Goal: Task Accomplishment & Management: Use online tool/utility

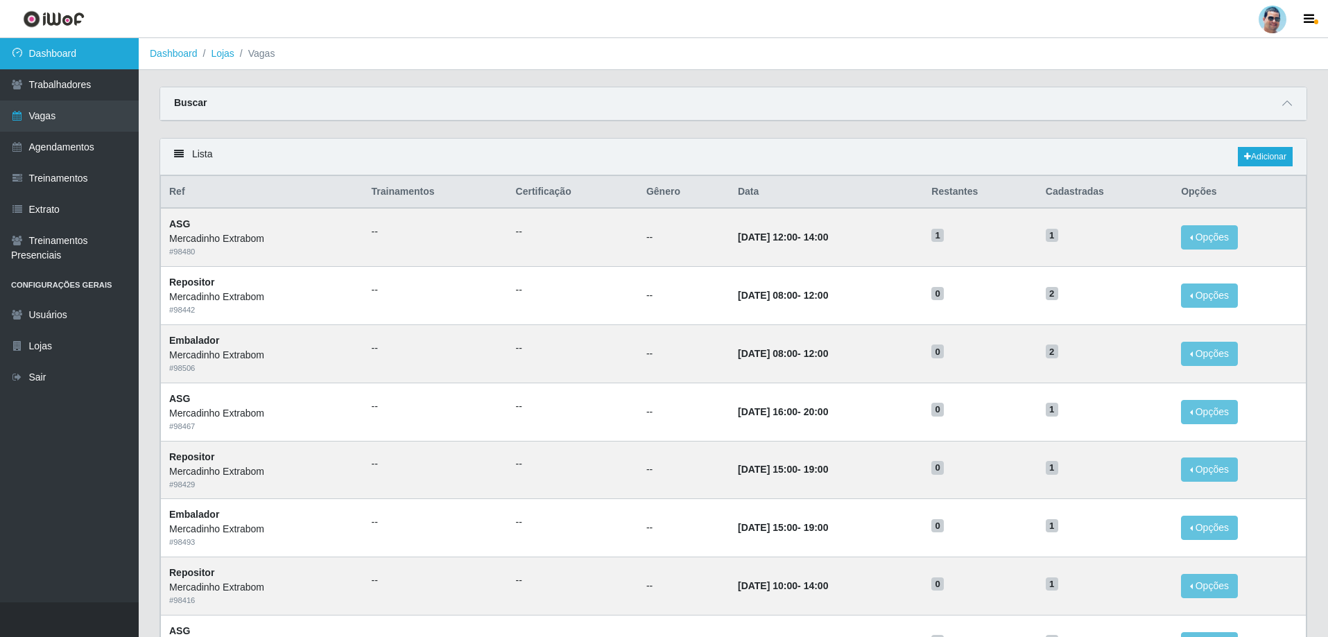
click at [56, 63] on link "Dashboard" at bounding box center [69, 53] width 139 height 31
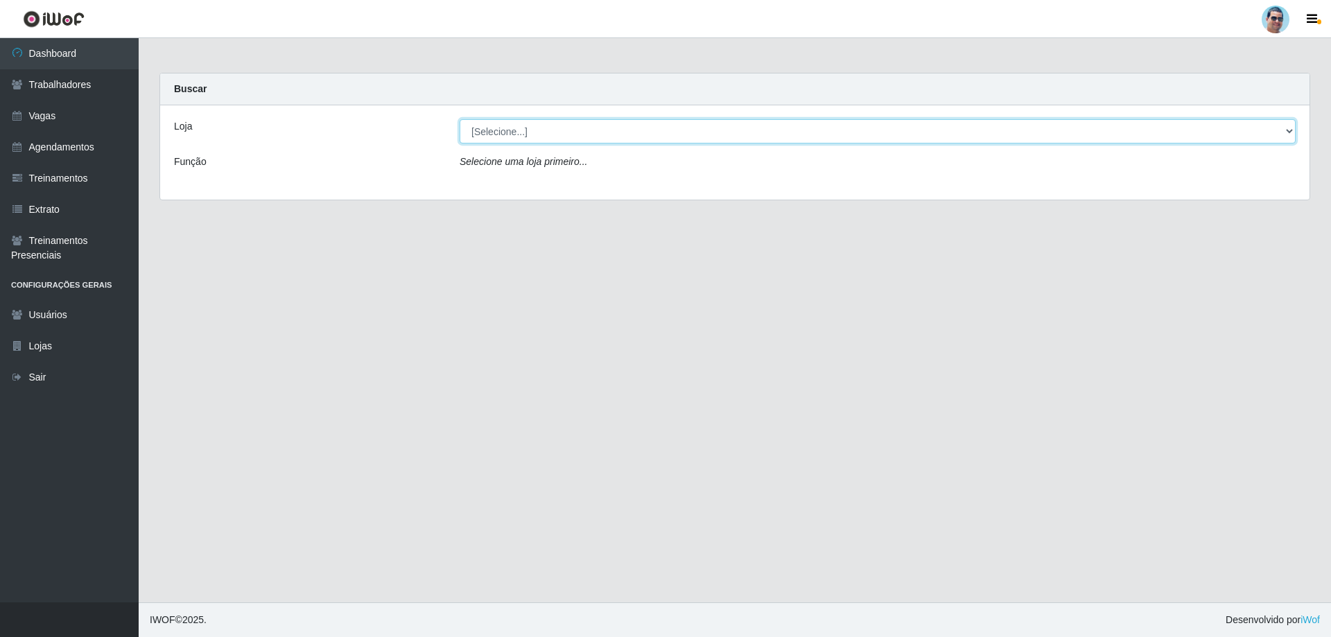
click at [664, 128] on select "[Selecione...] Mercadinho Extrabom" at bounding box center [878, 131] width 836 height 24
select select "175"
click at [460, 119] on select "[Selecione...] Mercadinho Extrabom" at bounding box center [878, 131] width 836 height 24
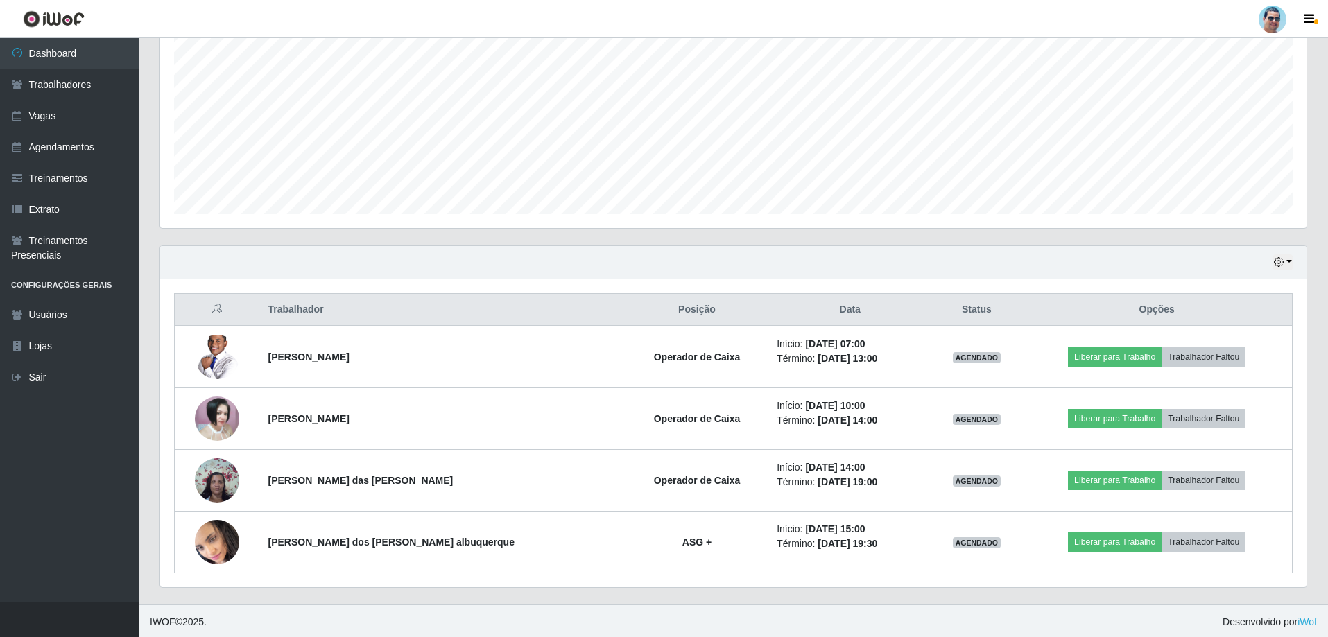
scroll to position [284, 0]
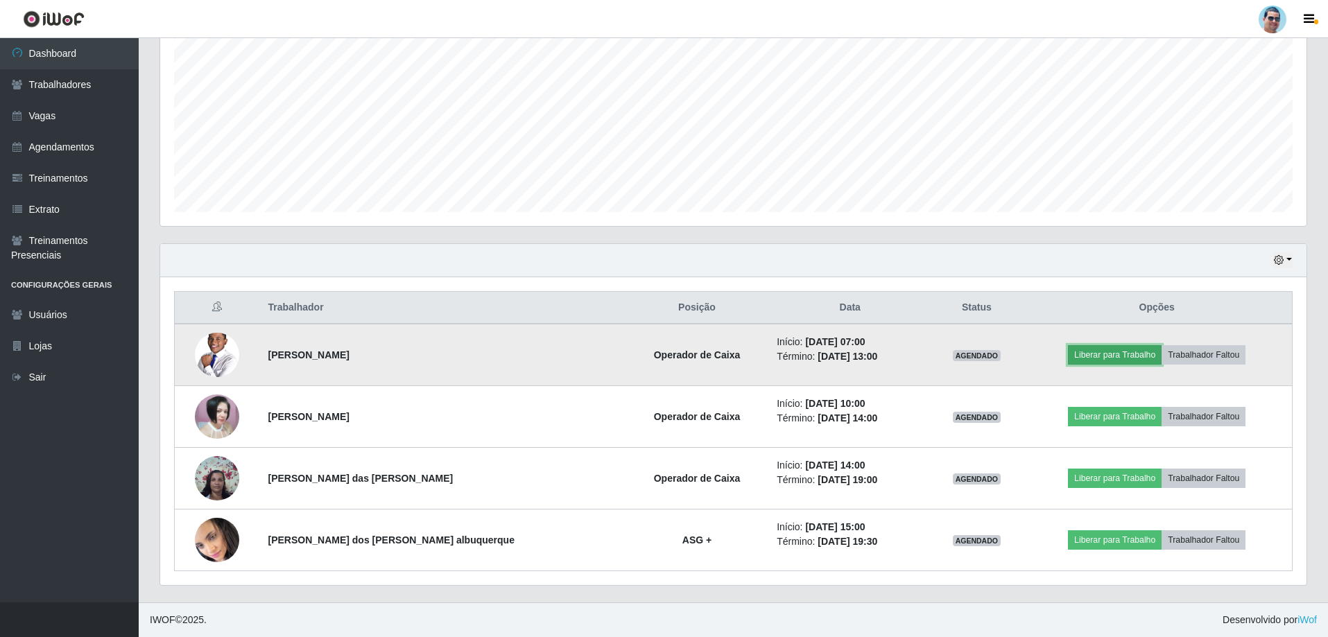
click at [1082, 357] on button "Liberar para Trabalho" at bounding box center [1115, 354] width 94 height 19
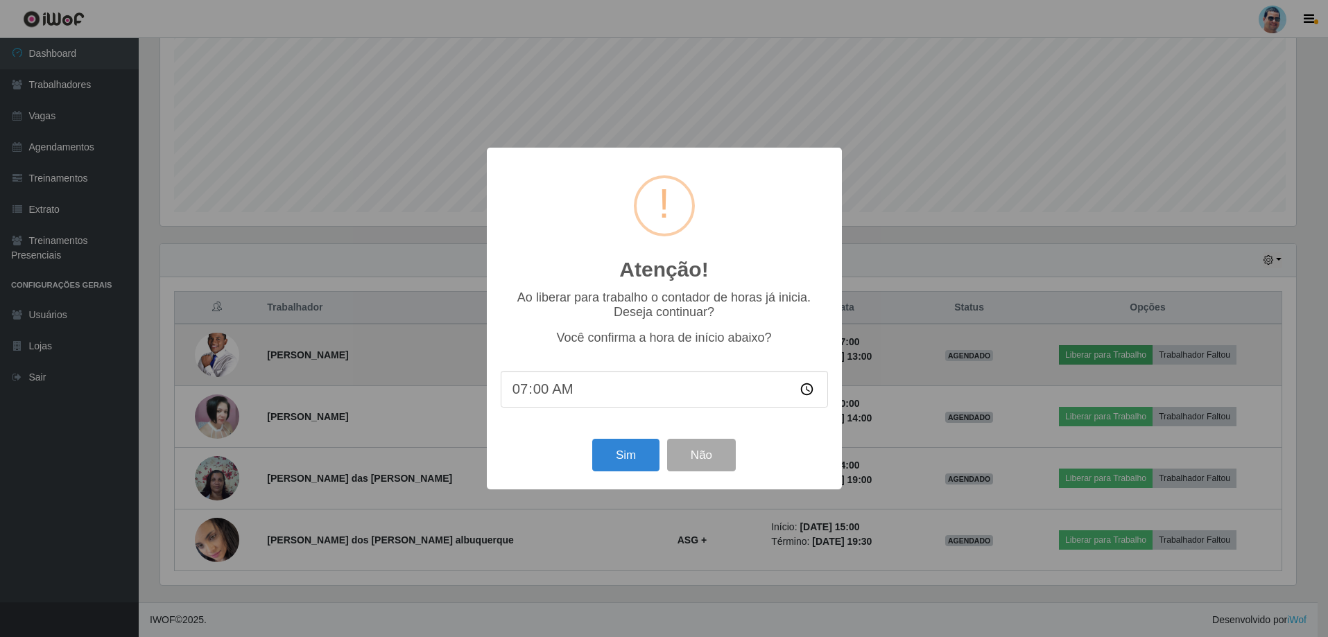
scroll to position [288, 1139]
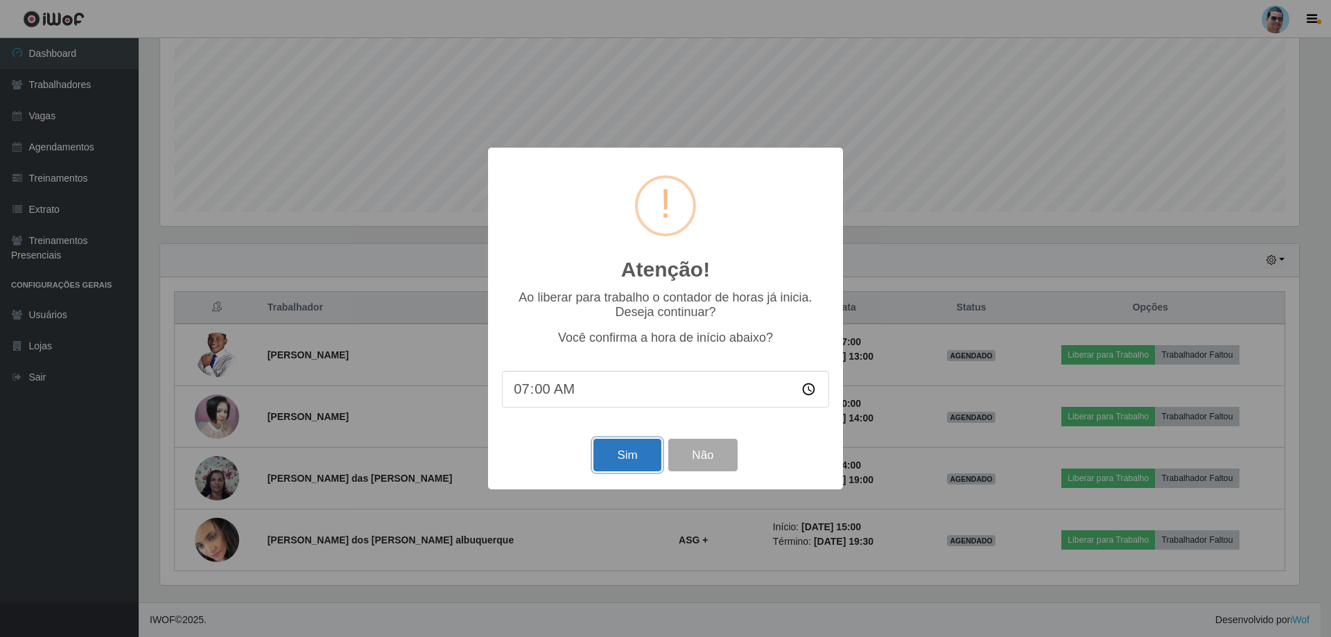
click at [609, 463] on button "Sim" at bounding box center [627, 455] width 67 height 33
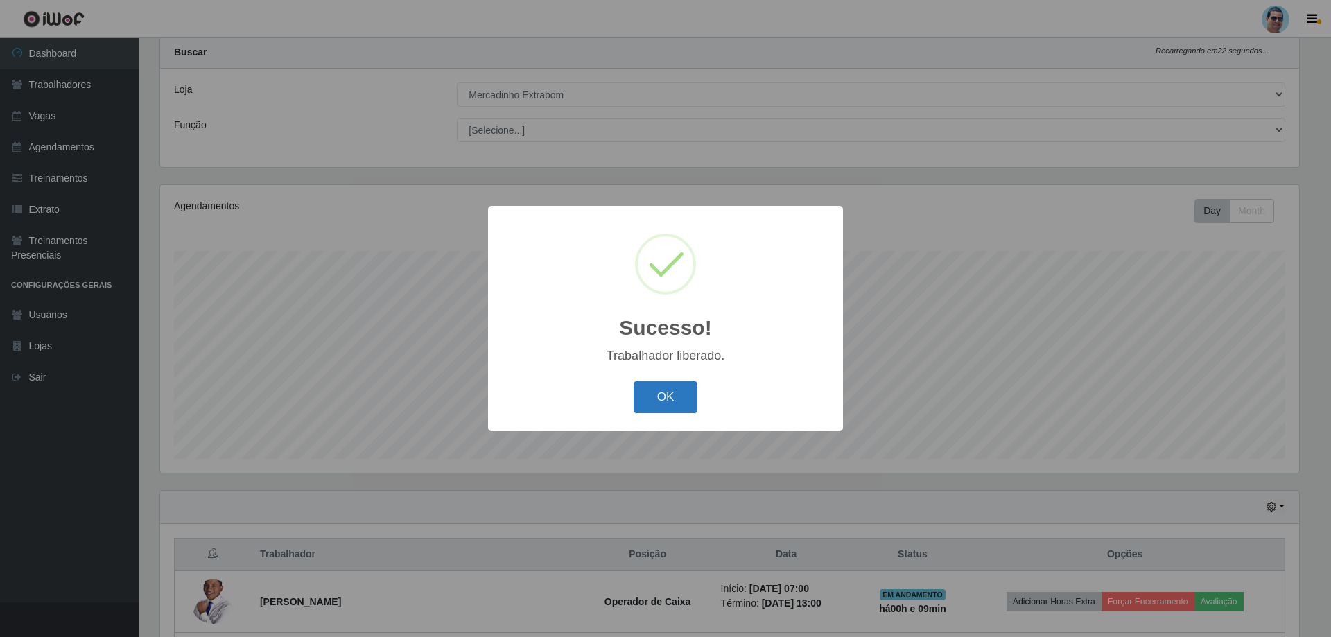
click at [668, 413] on button "OK" at bounding box center [666, 397] width 64 height 33
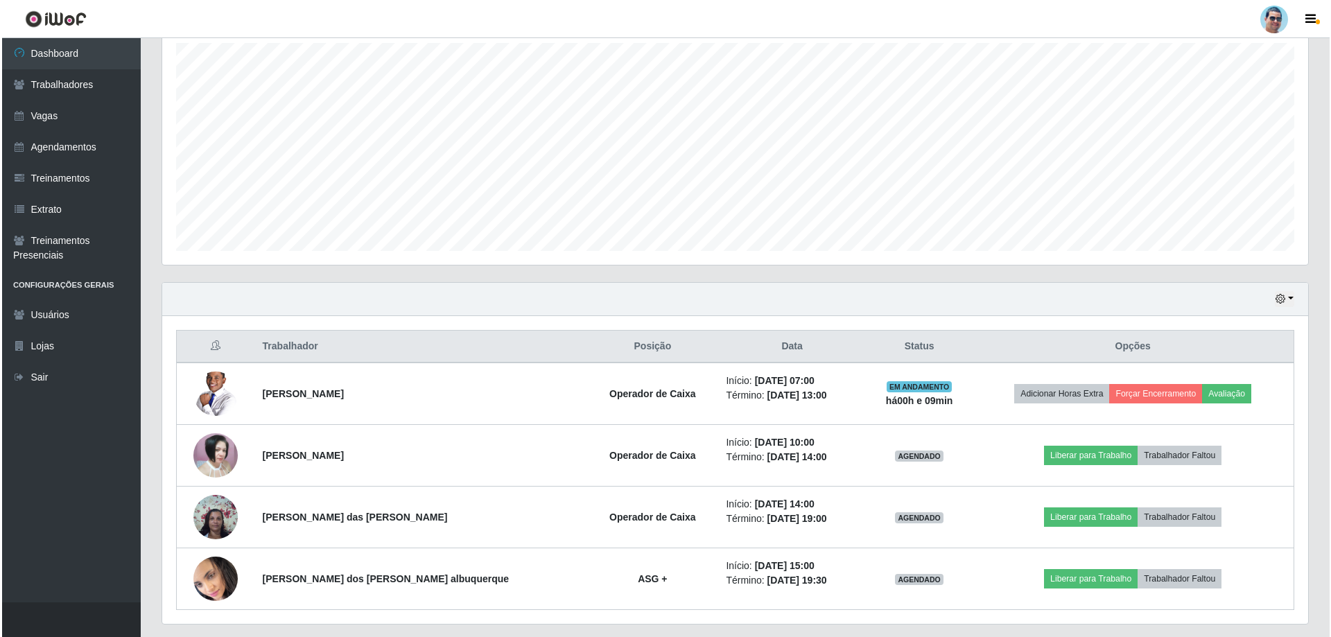
scroll to position [284, 0]
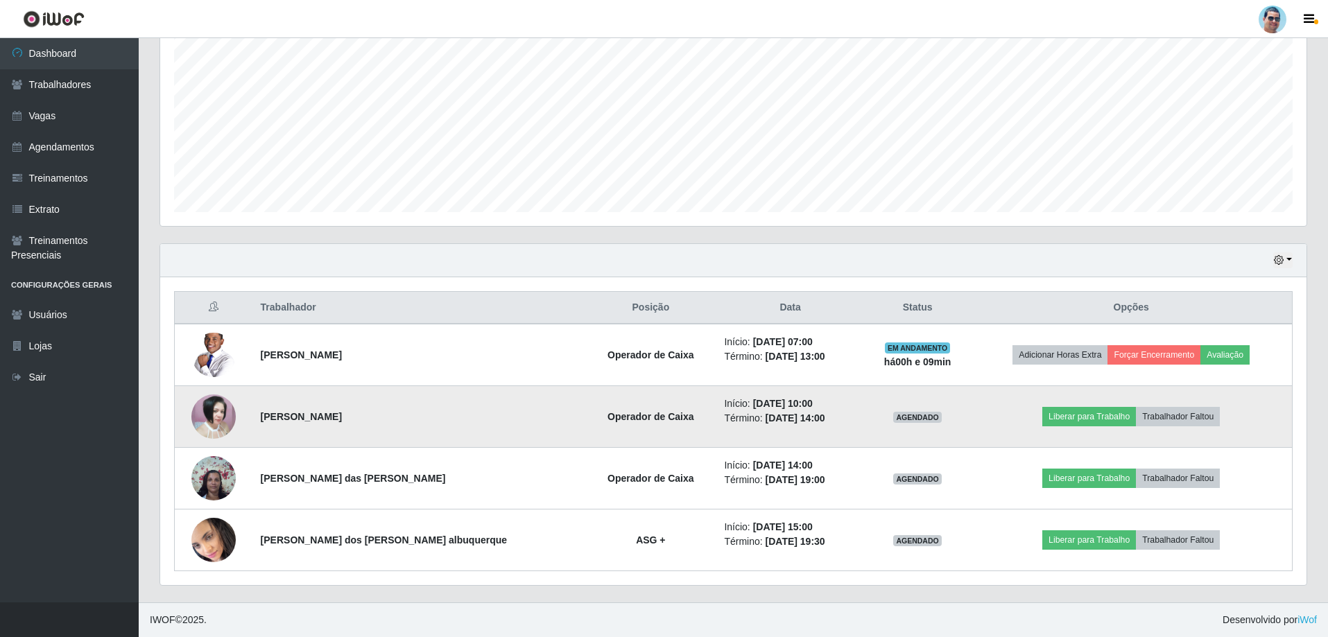
click at [217, 418] on img at bounding box center [213, 417] width 44 height 44
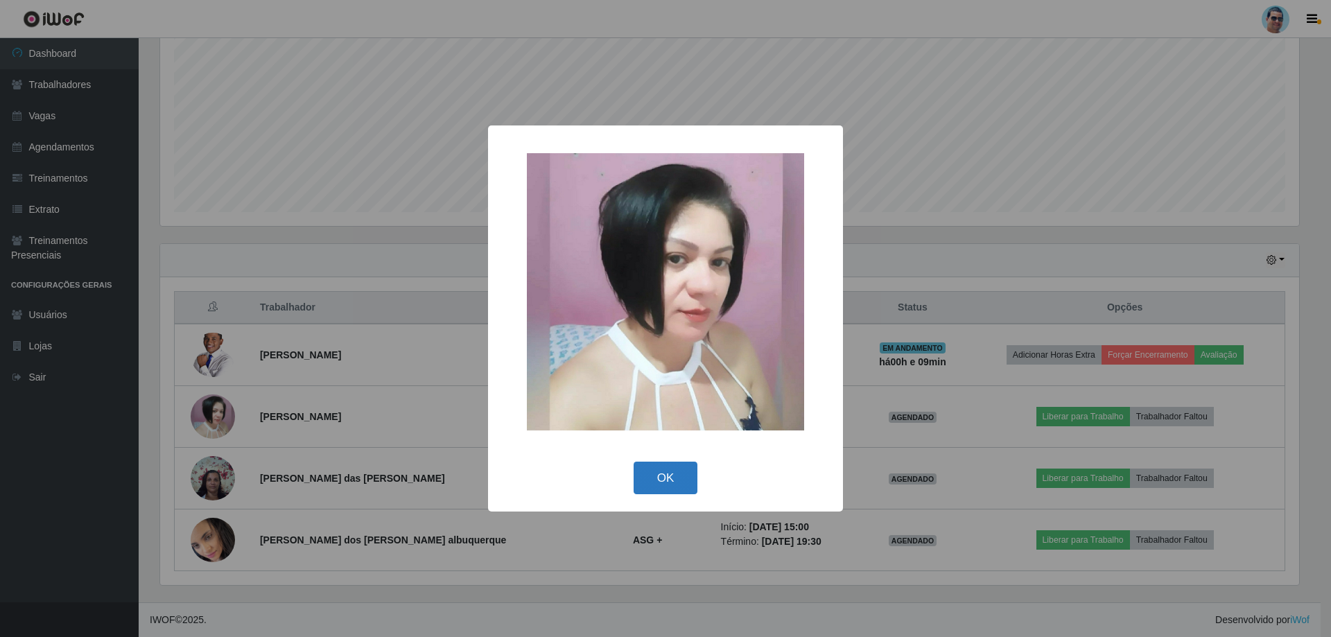
click at [666, 469] on button "OK" at bounding box center [666, 478] width 64 height 33
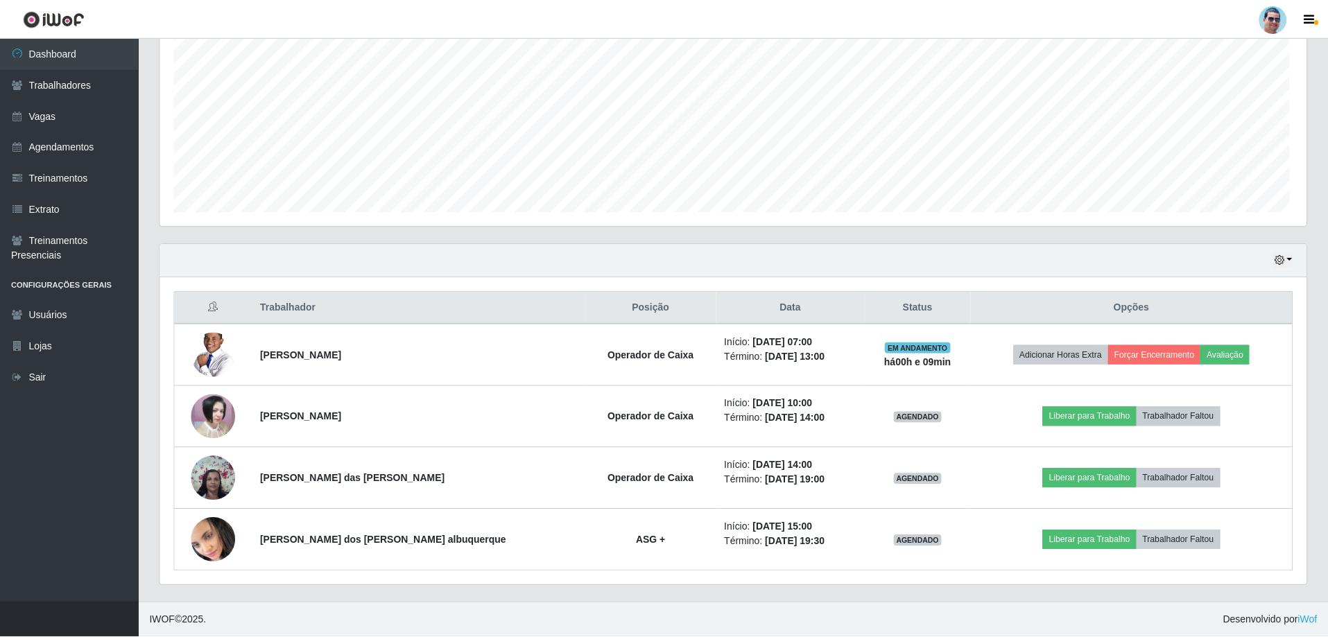
scroll to position [288, 1146]
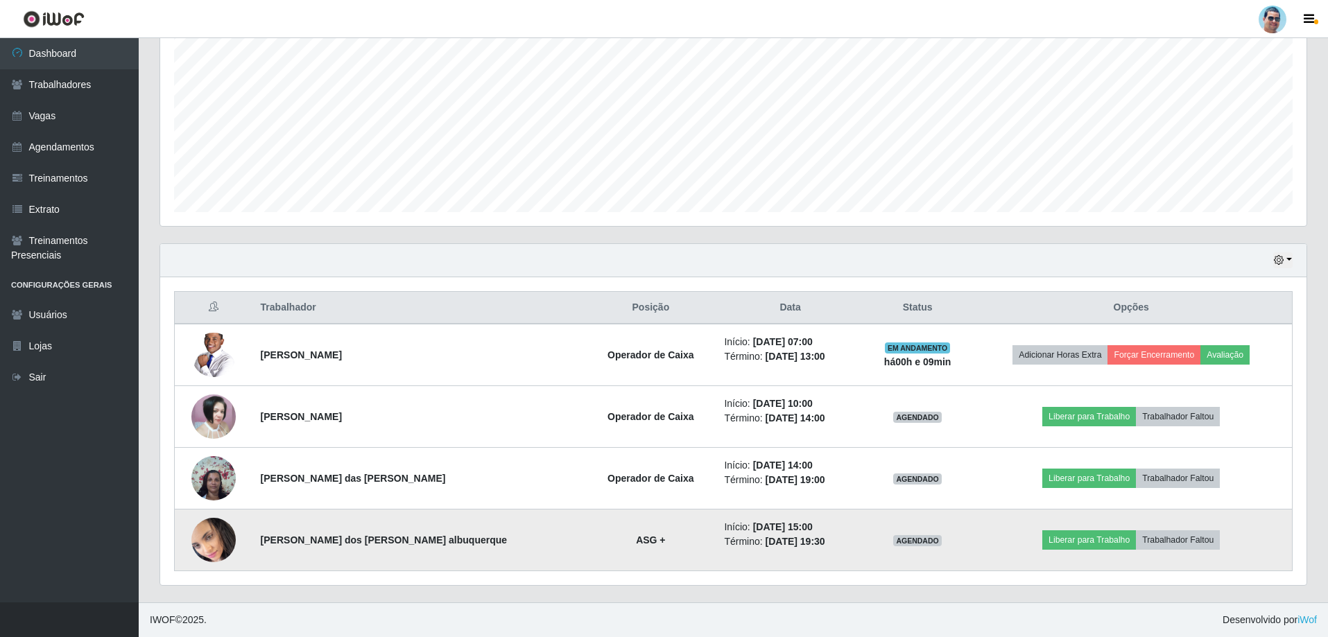
click at [212, 554] on img at bounding box center [213, 540] width 44 height 49
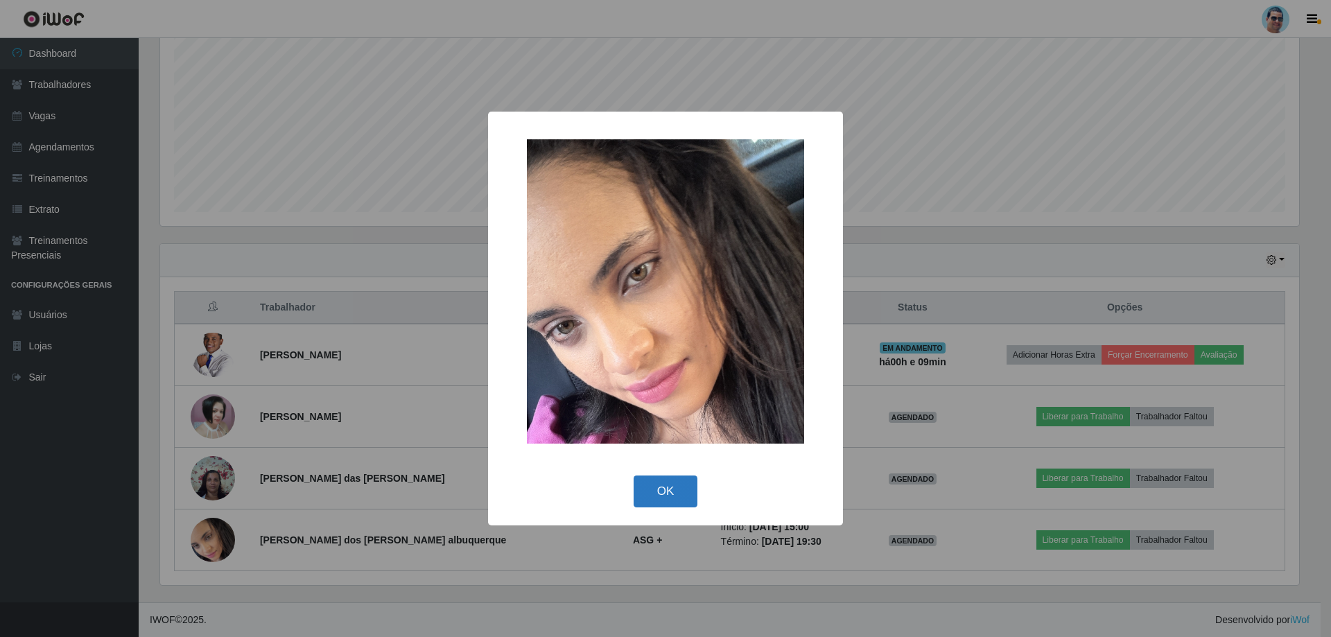
click at [687, 503] on button "OK" at bounding box center [666, 492] width 64 height 33
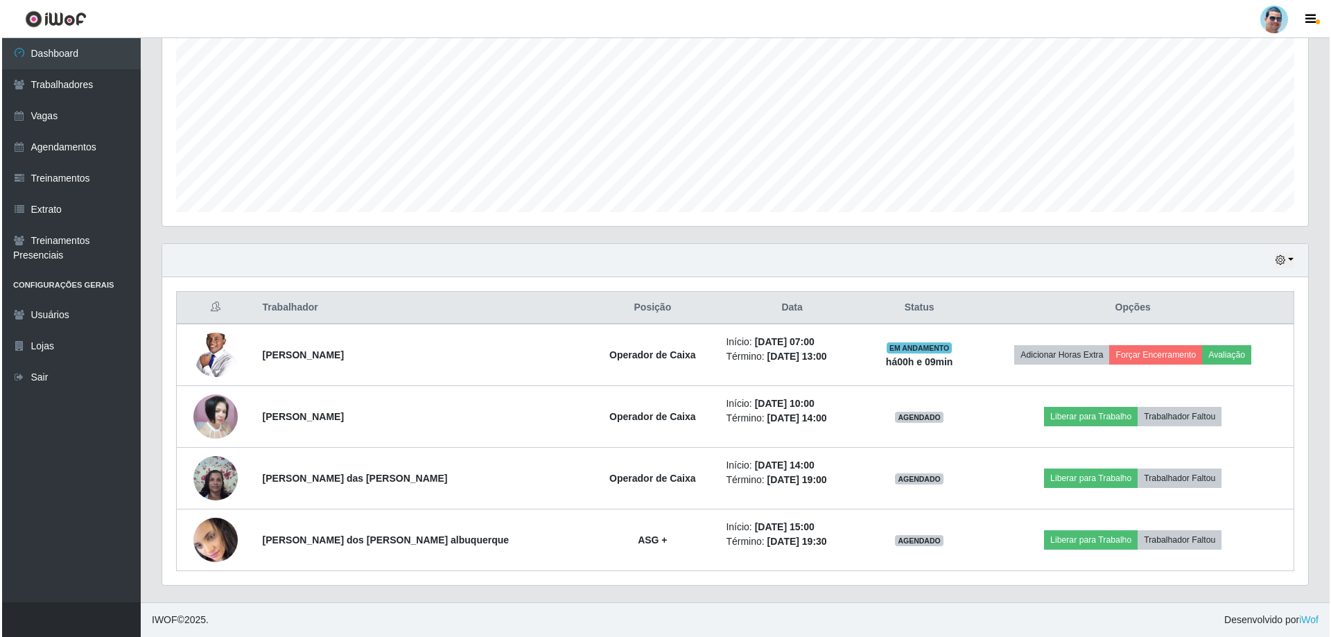
scroll to position [288, 1146]
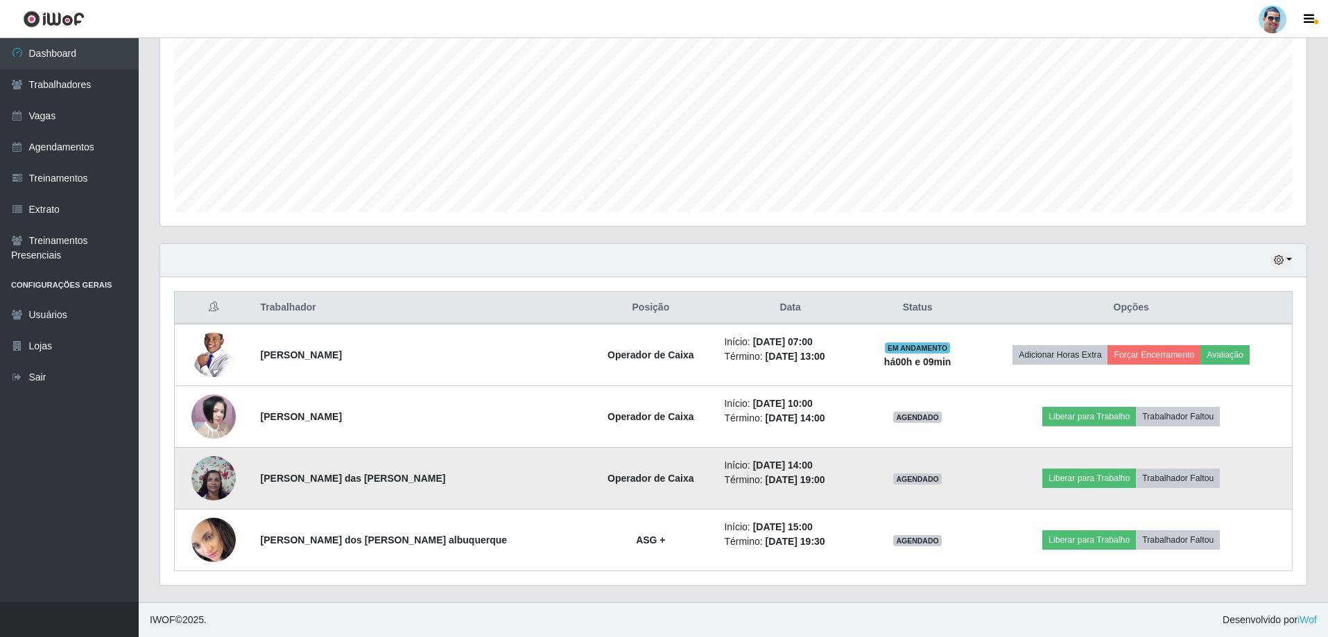
click at [202, 486] on img at bounding box center [213, 478] width 44 height 59
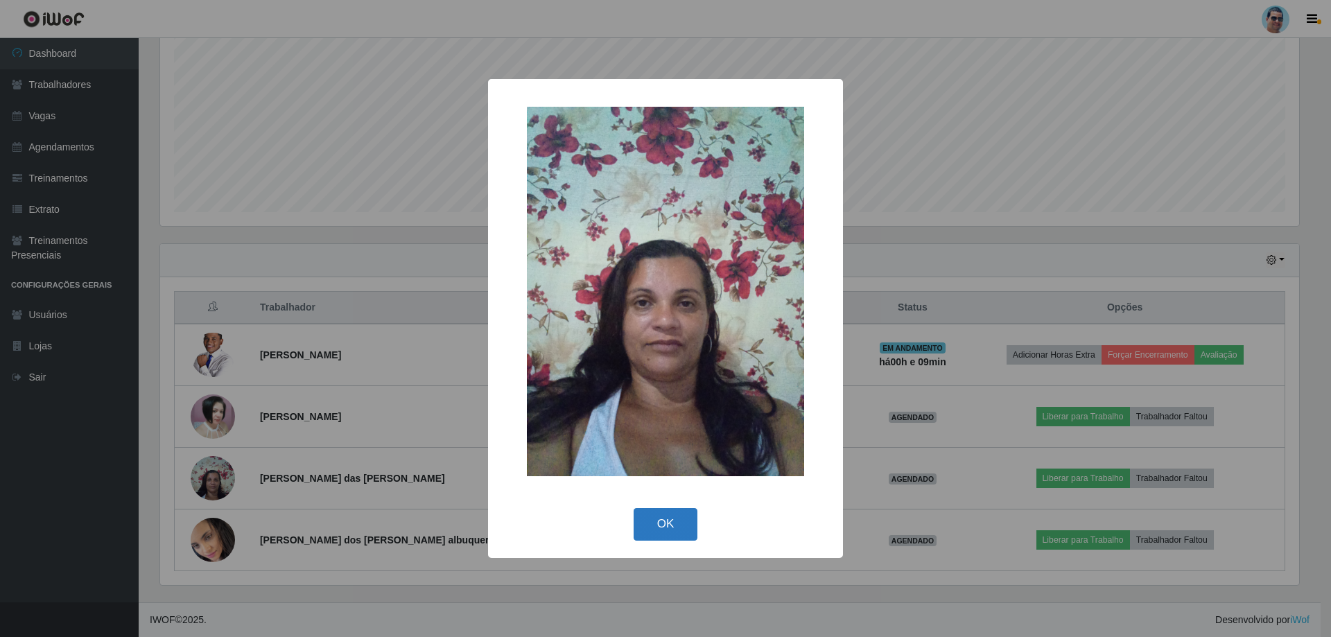
click at [691, 521] on button "OK" at bounding box center [666, 524] width 64 height 33
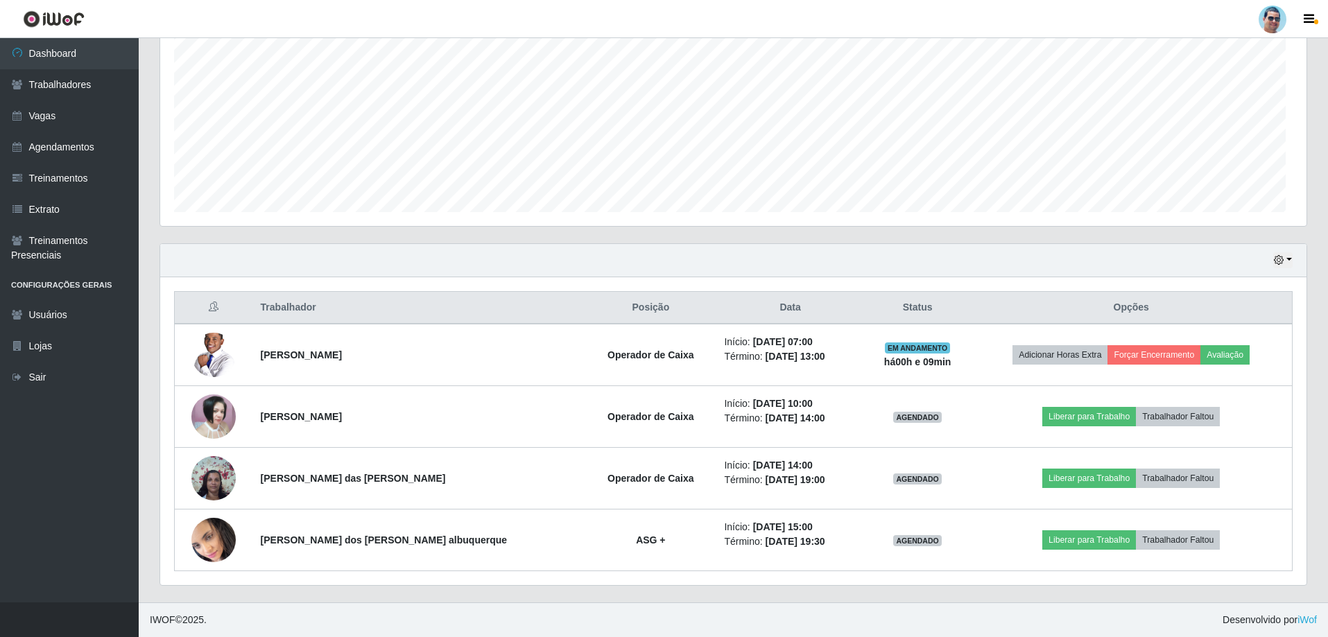
scroll to position [288, 1146]
